Goal: Transaction & Acquisition: Download file/media

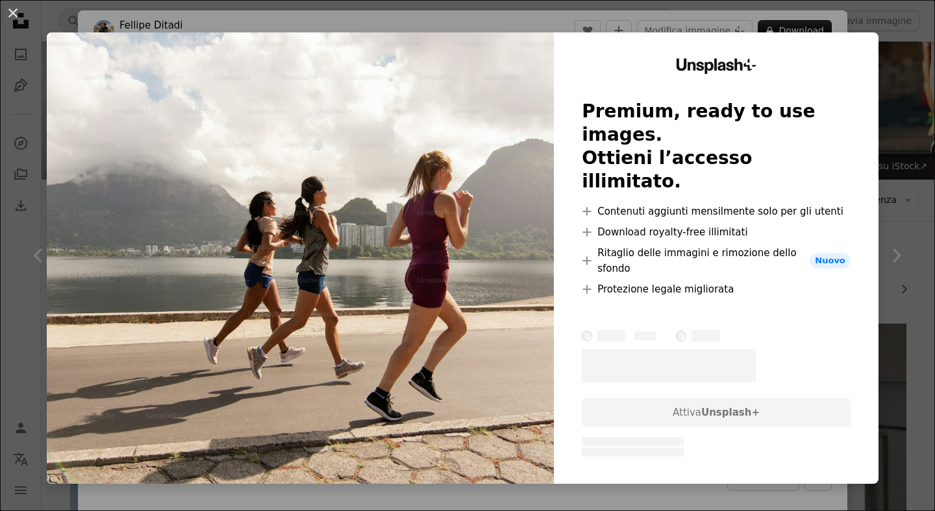
scroll to position [732, 0]
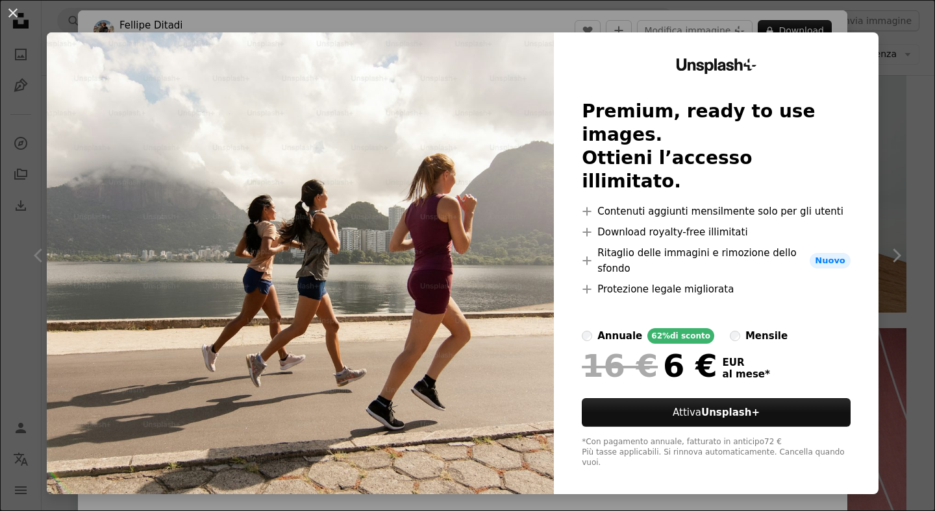
click at [905, 83] on div "An X shape Unsplash+ Premium, ready to use images. Ottieni l’accesso illimitato…" at bounding box center [467, 255] width 935 height 511
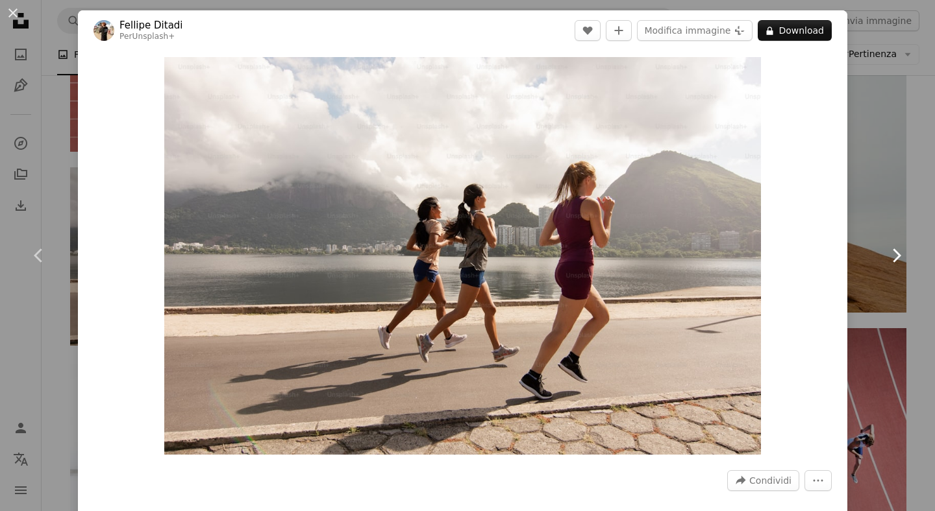
click at [883, 241] on link "Chevron right" at bounding box center [896, 255] width 78 height 125
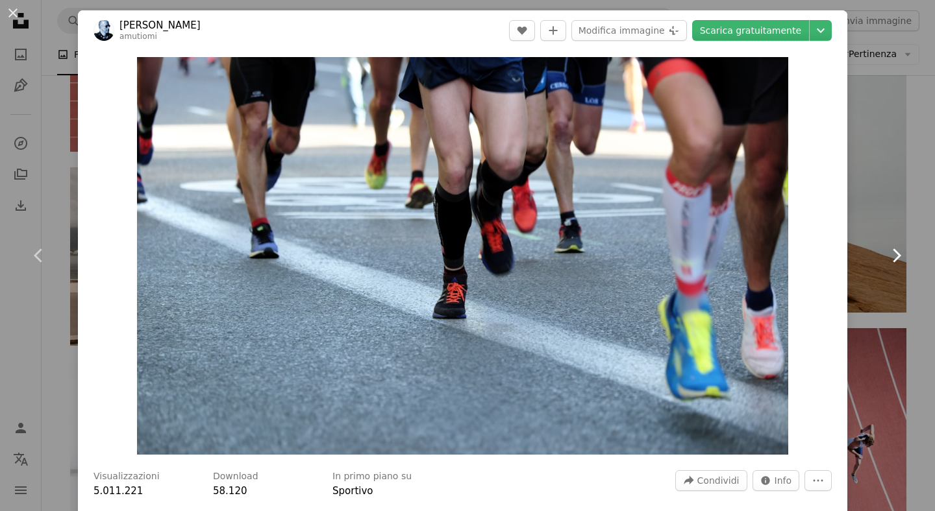
click at [896, 252] on icon at bounding box center [896, 256] width 8 height 14
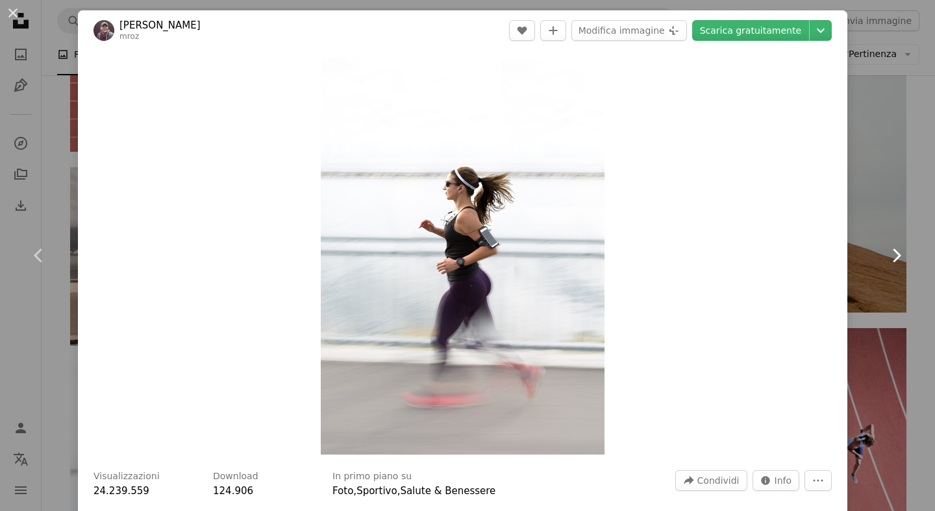
click at [896, 252] on icon at bounding box center [896, 256] width 8 height 14
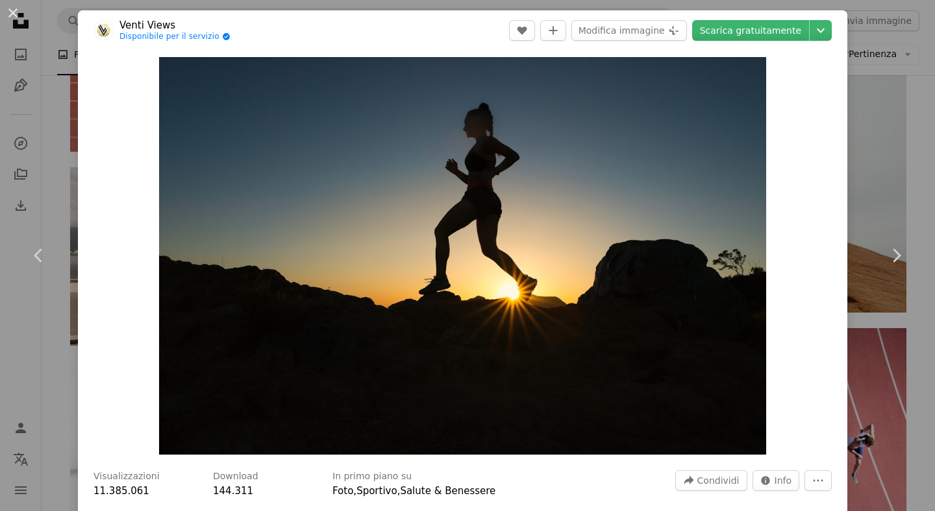
click at [867, 187] on div "An X shape Chevron left Chevron right Venti Views Disponibile per il servizio A…" at bounding box center [467, 255] width 935 height 511
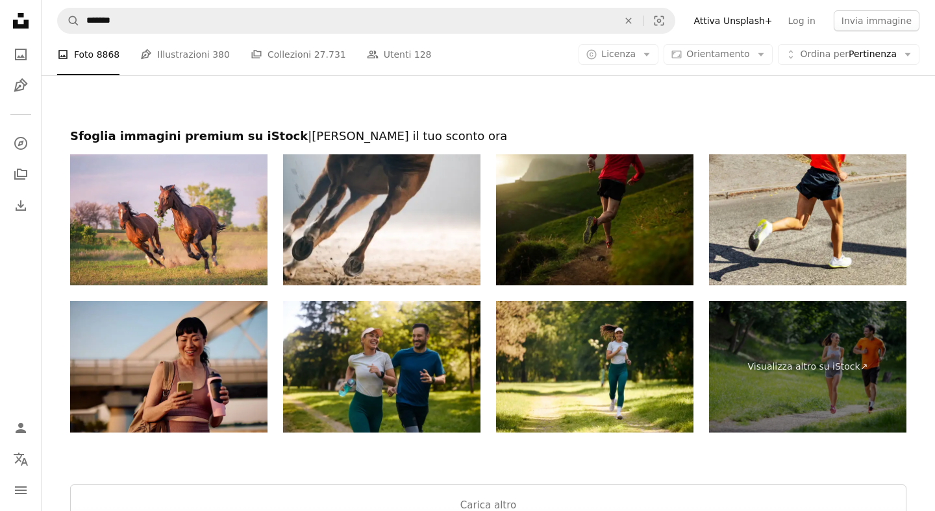
scroll to position [2342, 0]
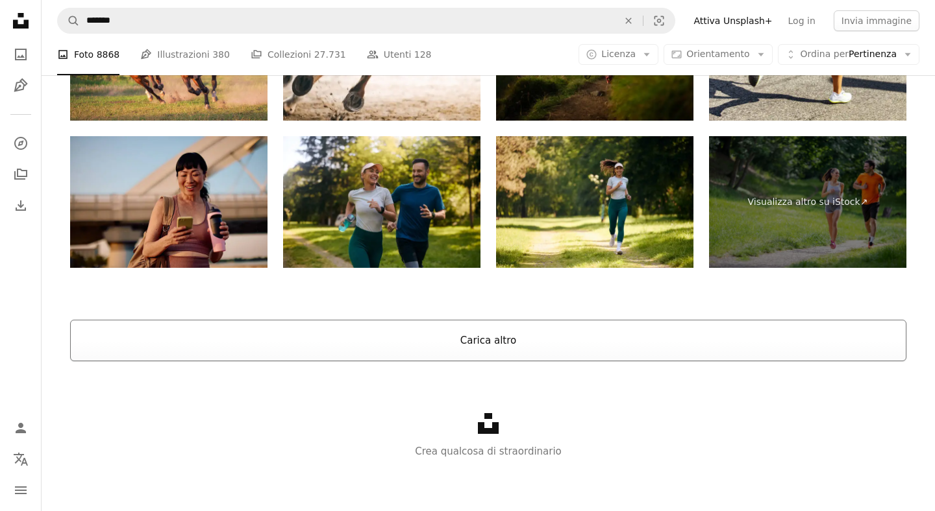
click at [430, 343] on button "Carica altro" at bounding box center [488, 341] width 836 height 42
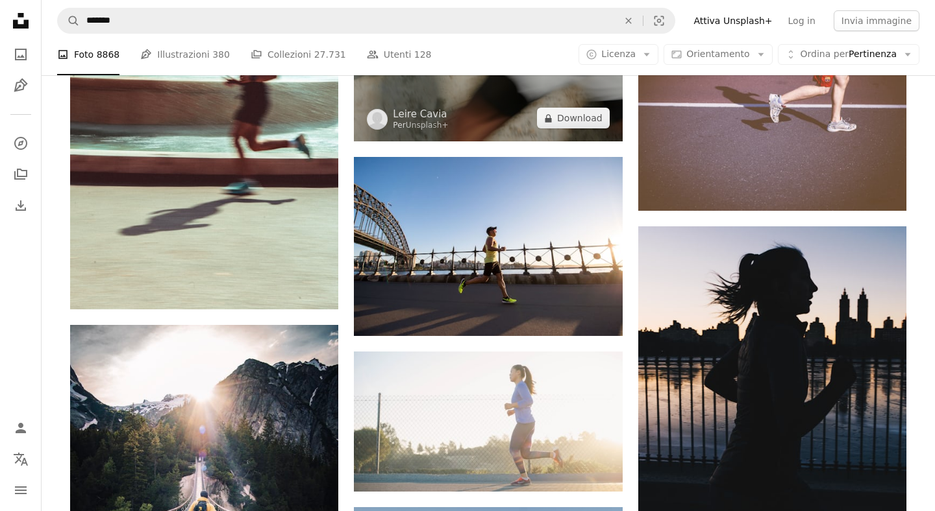
scroll to position [2417, 0]
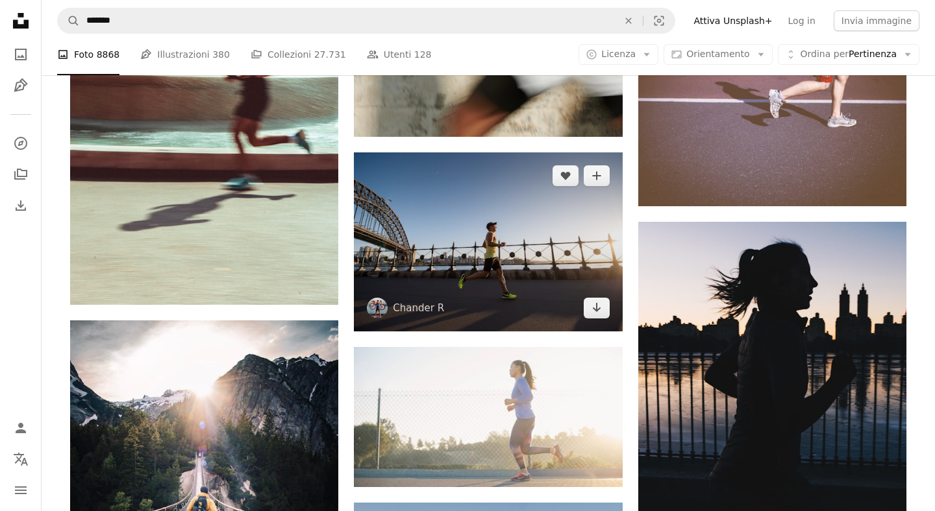
click at [540, 267] on img at bounding box center [488, 242] width 268 height 178
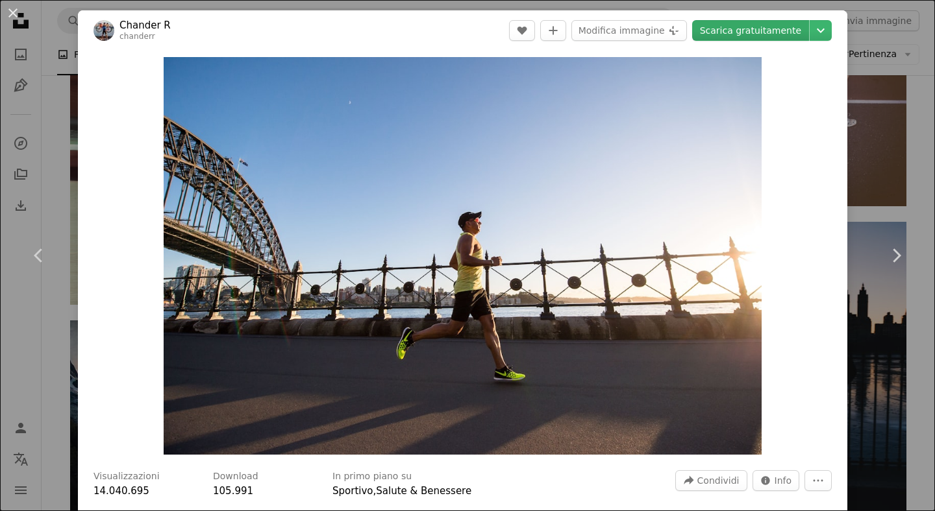
click at [766, 35] on link "Scarica gratuitamente" at bounding box center [750, 30] width 117 height 21
